Goal: Find specific page/section: Find specific page/section

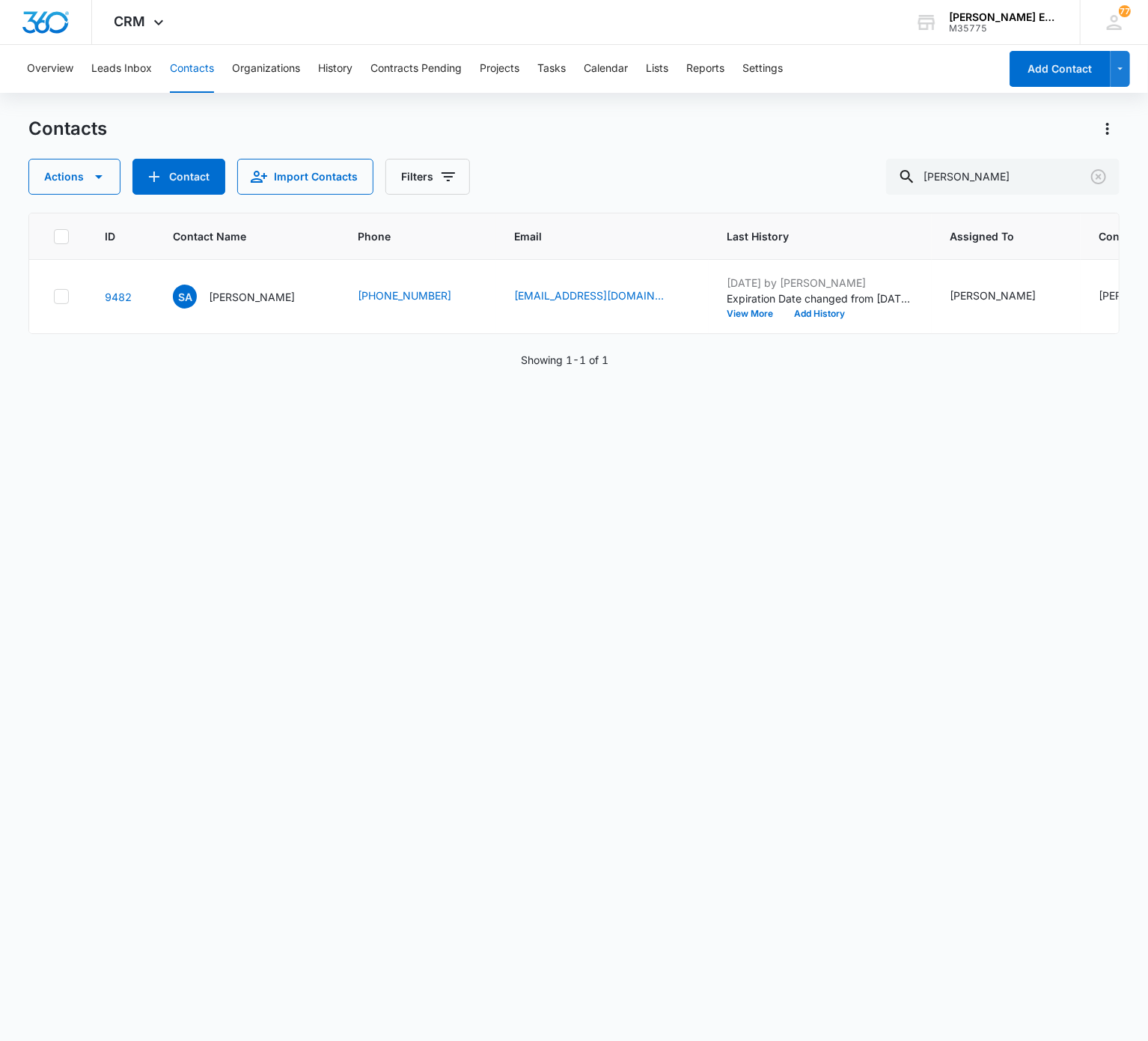
scroll to position [0, 211]
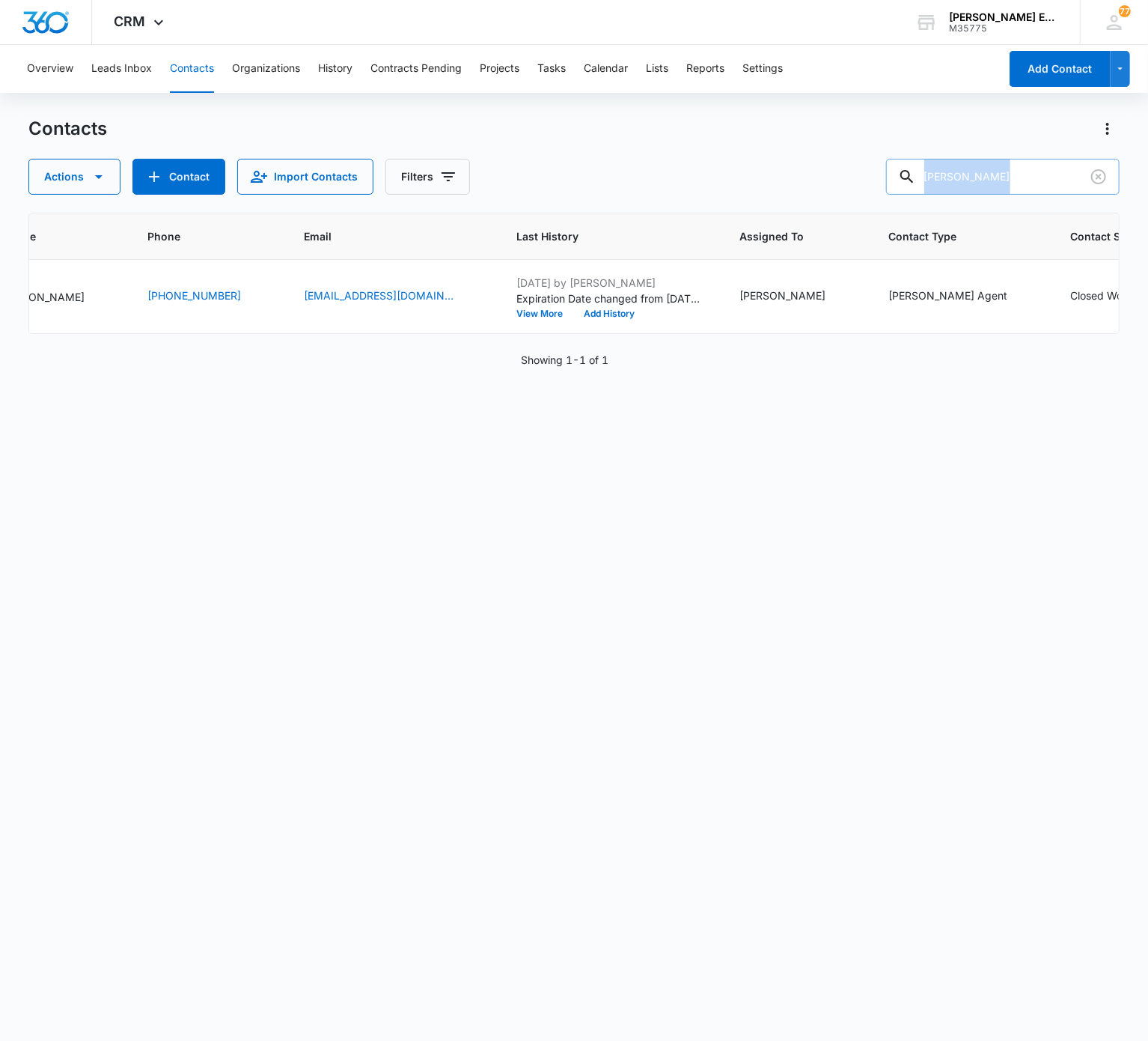
drag, startPoint x: 1001, startPoint y: 201, endPoint x: 989, endPoint y: 181, distance: 23.3
click at [989, 181] on div "Contacts Actions Contact Import Contacts Filters [PERSON_NAME] ID Contact Name …" at bounding box center [574, 578] width 1090 height 923
click at [989, 181] on input "[PERSON_NAME]" at bounding box center [1003, 177] width 233 height 36
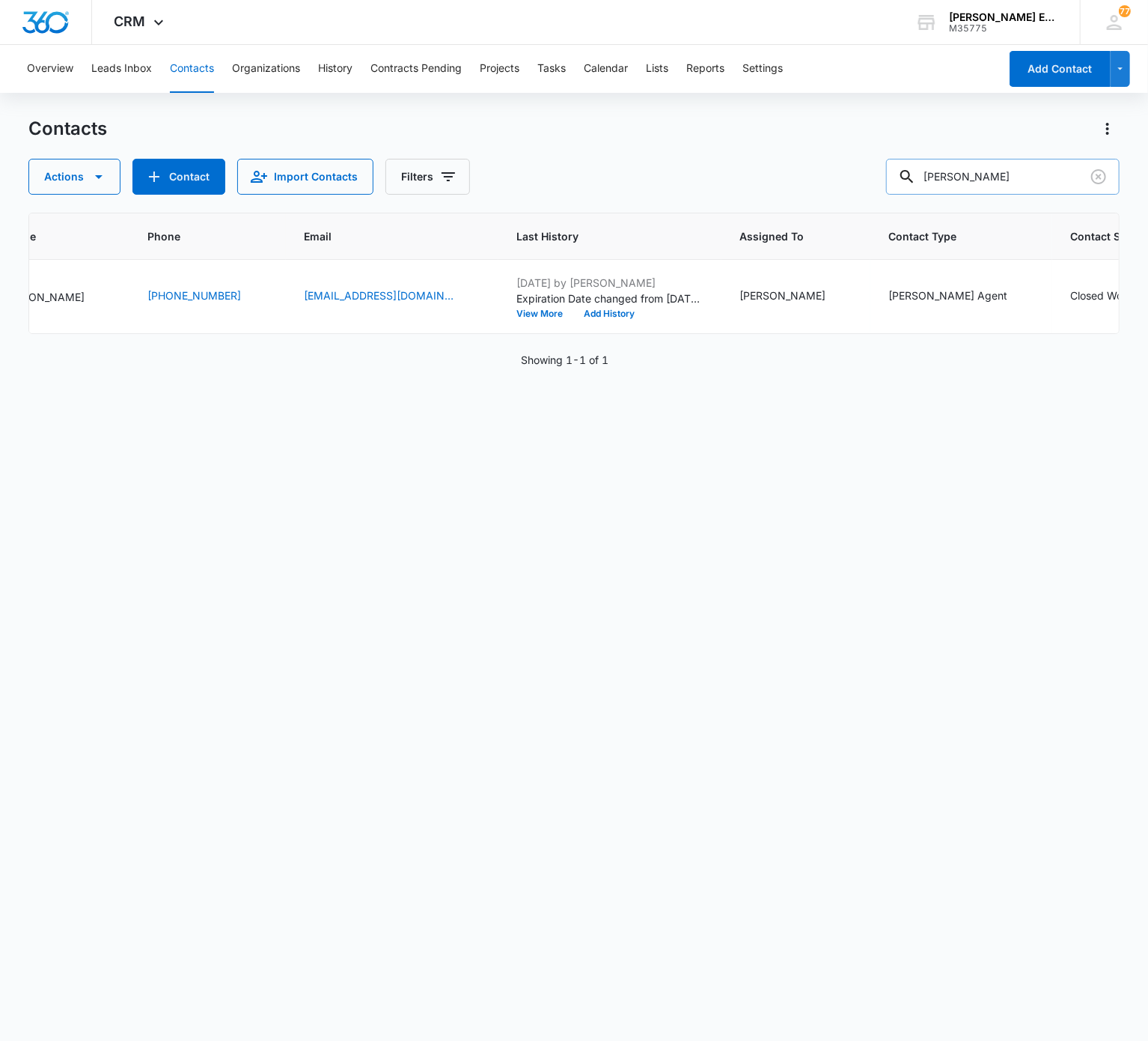
click at [989, 181] on input "[PERSON_NAME]" at bounding box center [1003, 177] width 233 height 36
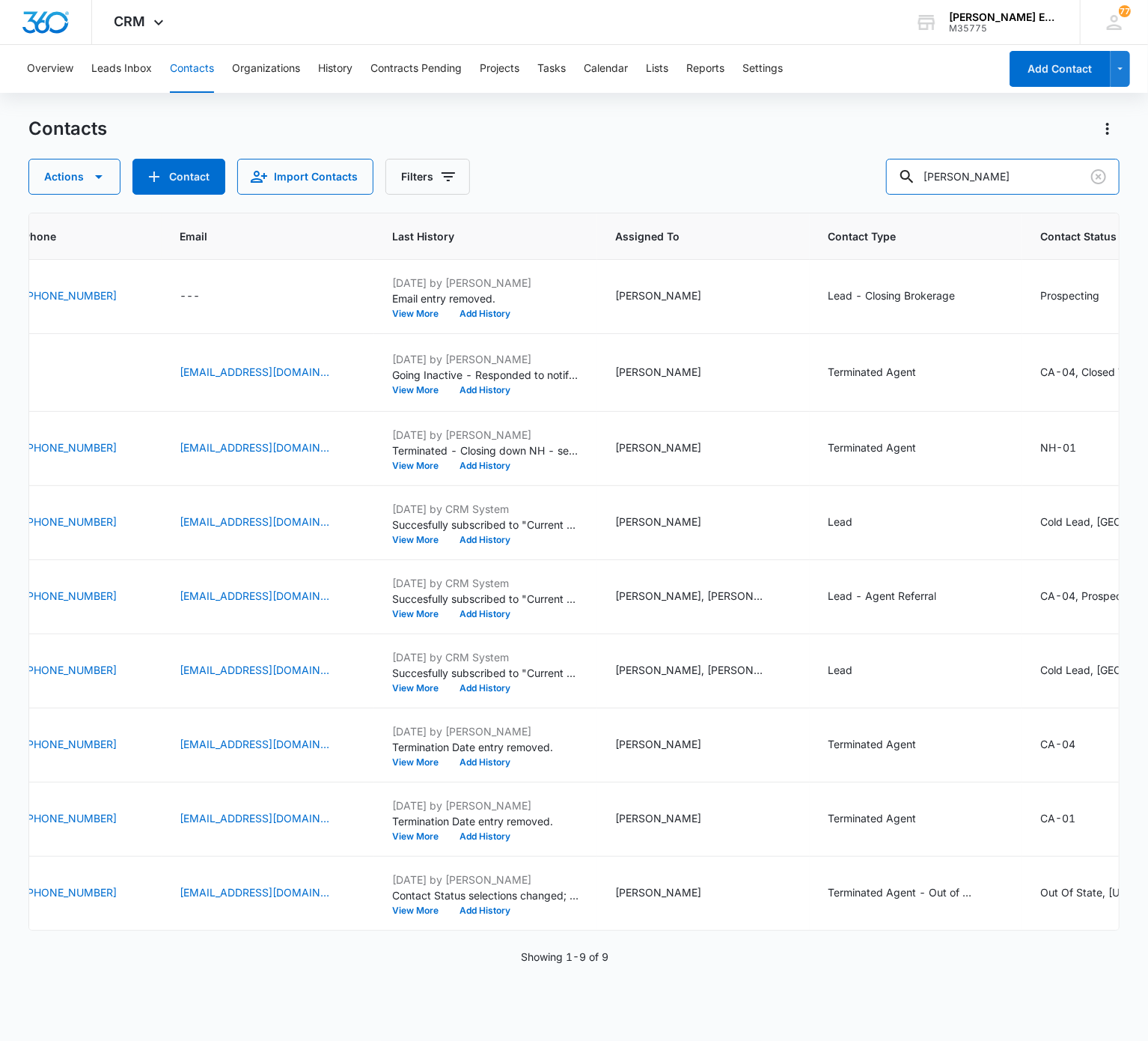
scroll to position [0, 0]
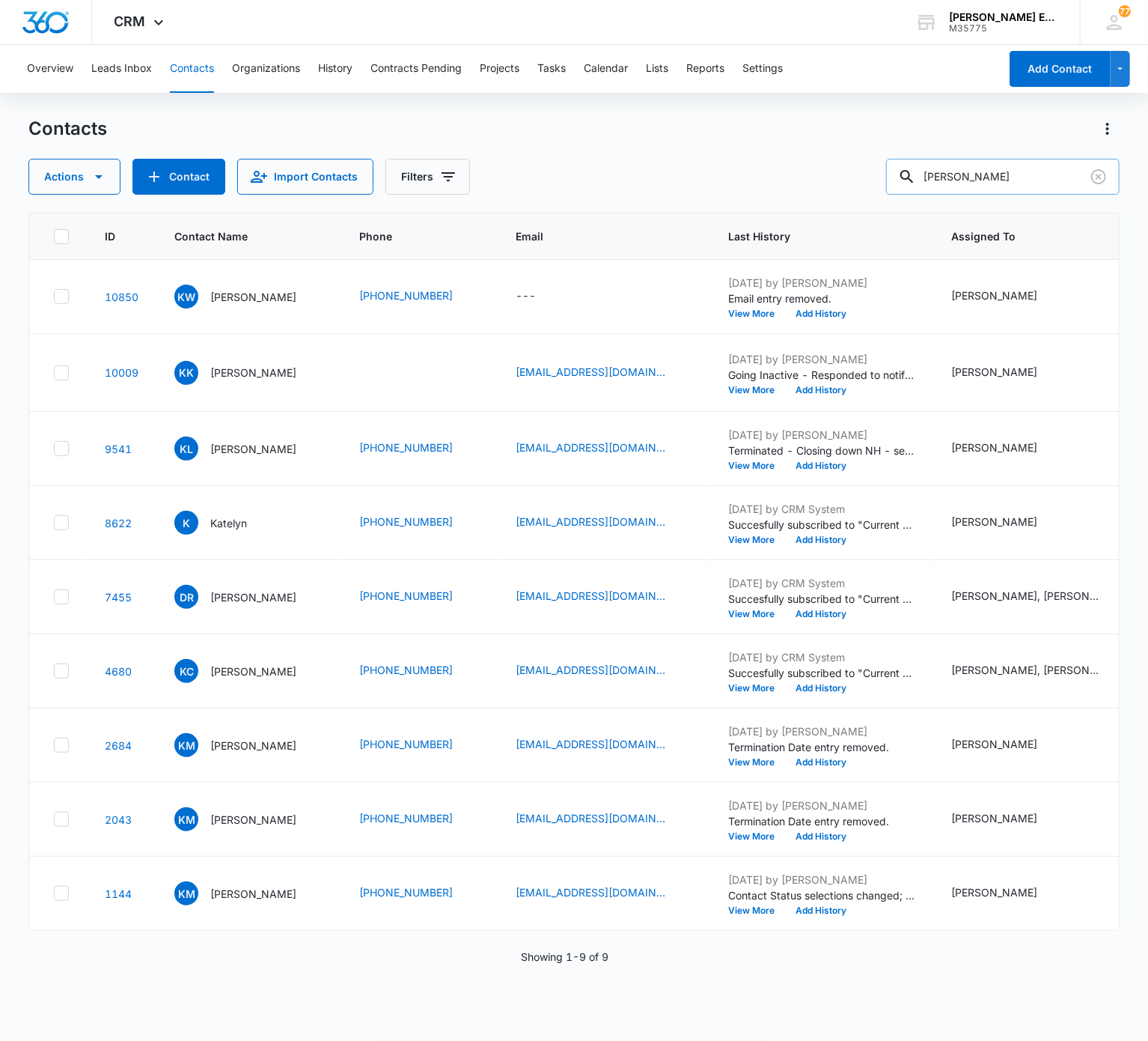
click at [968, 181] on input "[PERSON_NAME]" at bounding box center [1003, 177] width 233 height 36
type input "K"
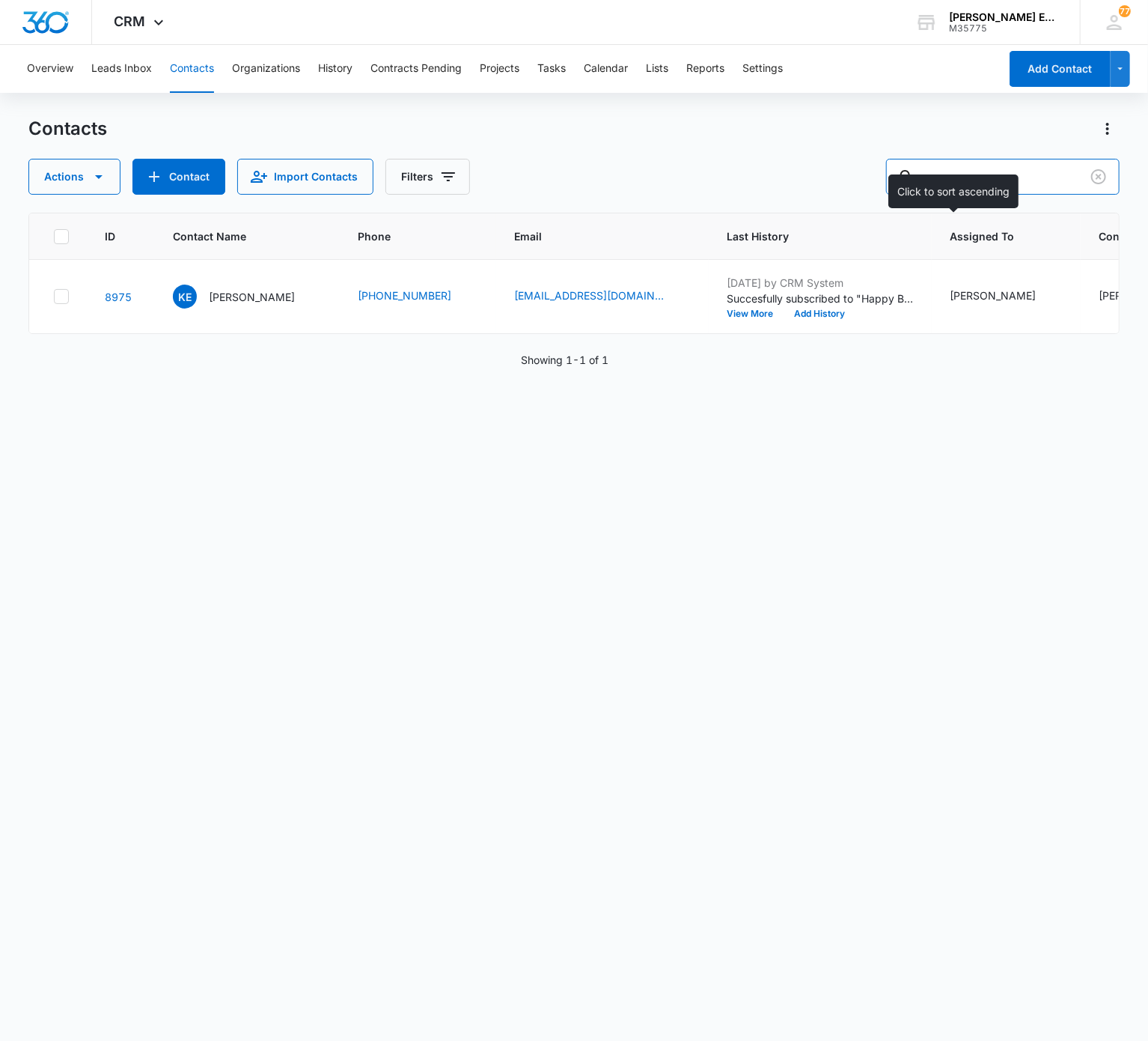
type input "e"
type input "[PERSON_NAME]"
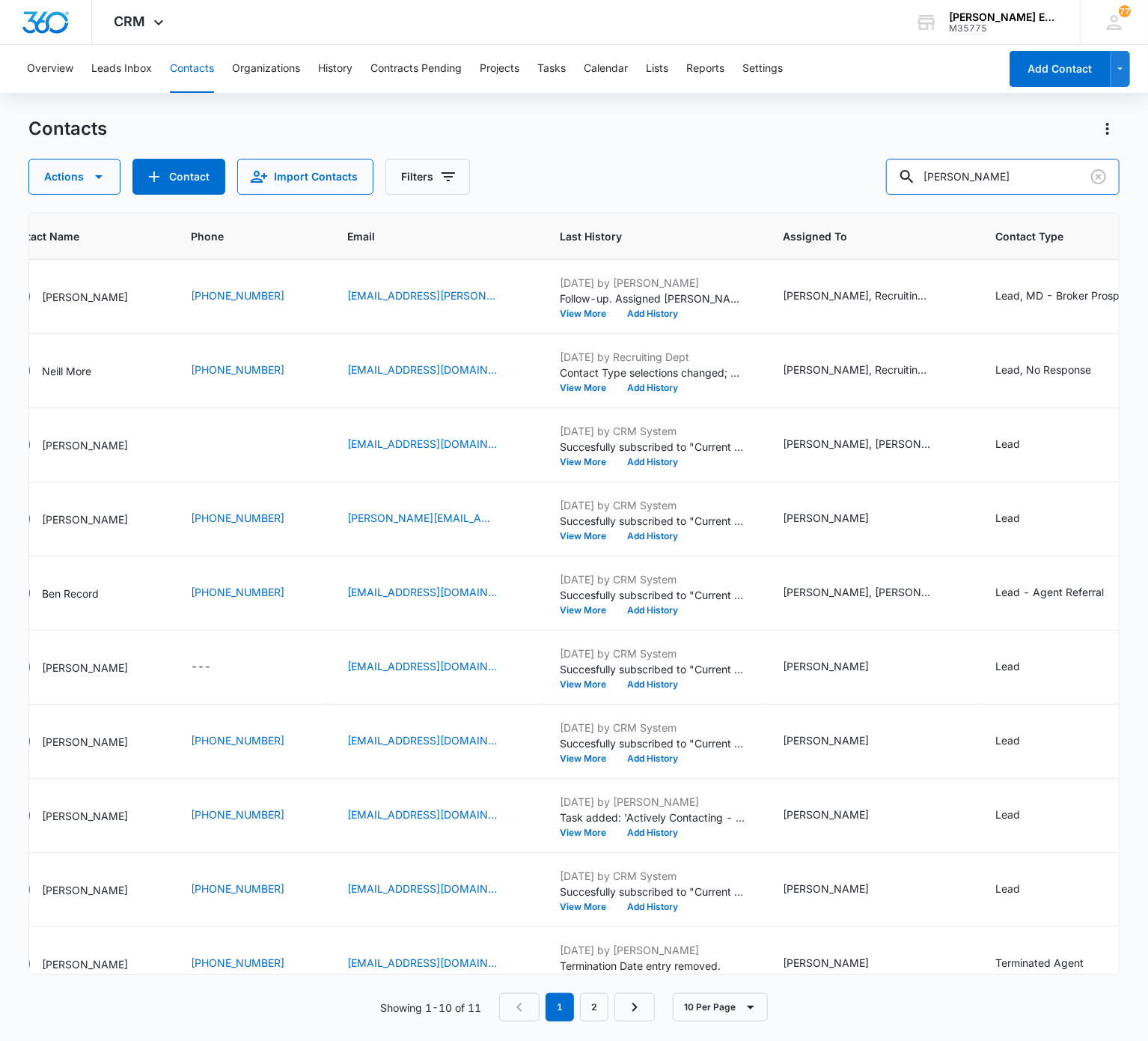
scroll to position [0, 156]
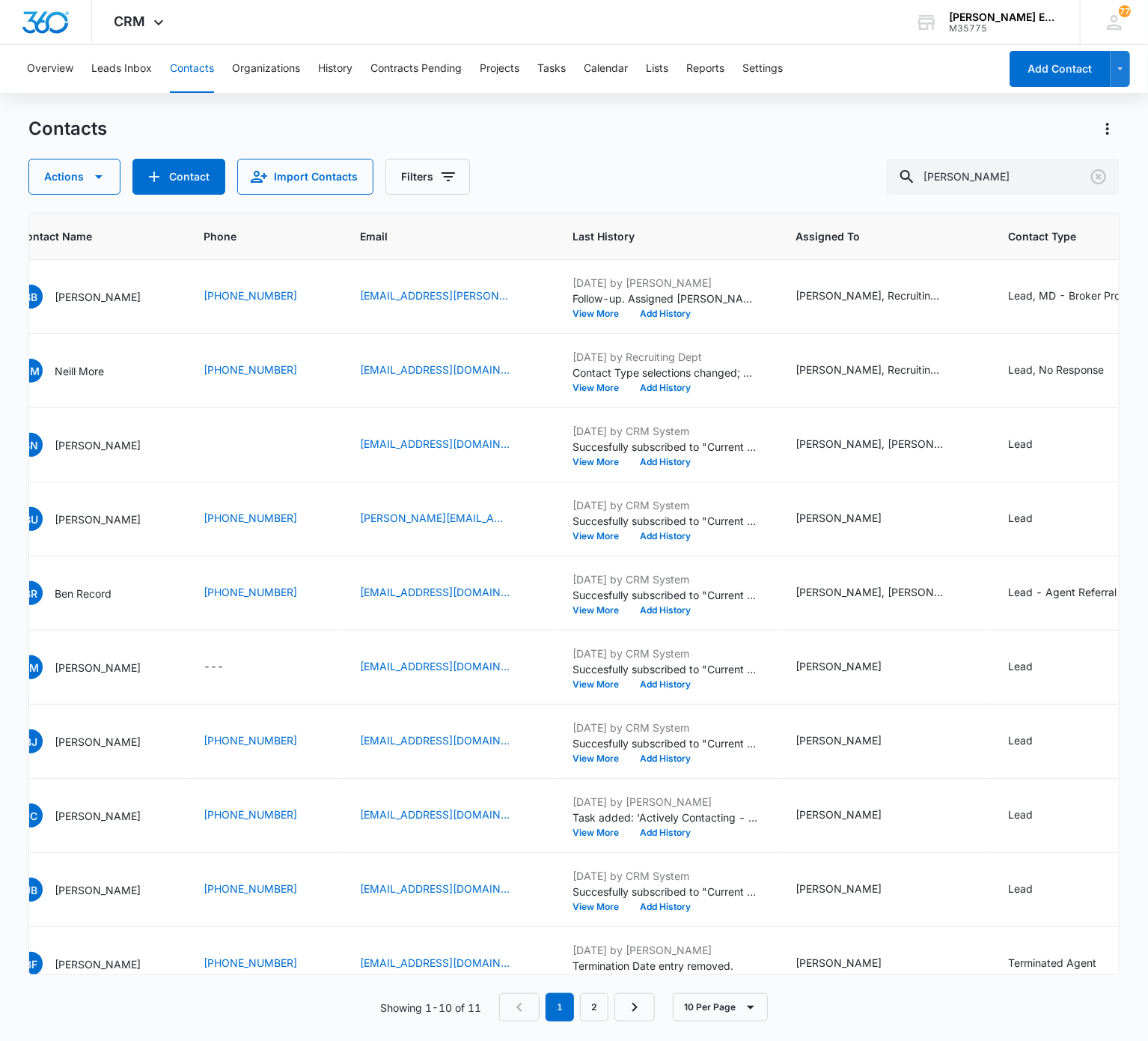
click at [614, 1005] on nav "1 2" at bounding box center [577, 1007] width 156 height 29
click at [592, 1001] on link "2" at bounding box center [594, 1007] width 29 height 29
